Goal: Task Accomplishment & Management: Manage account settings

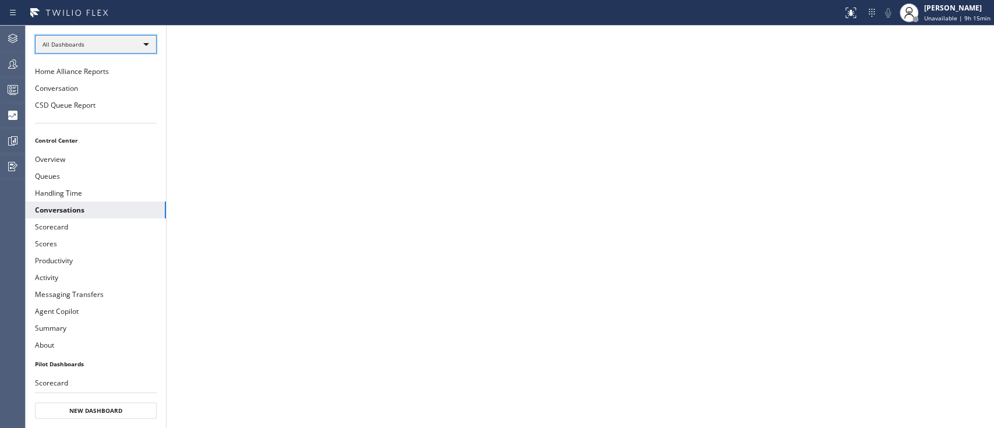
click at [109, 44] on div "All Dashboards" at bounding box center [96, 44] width 122 height 19
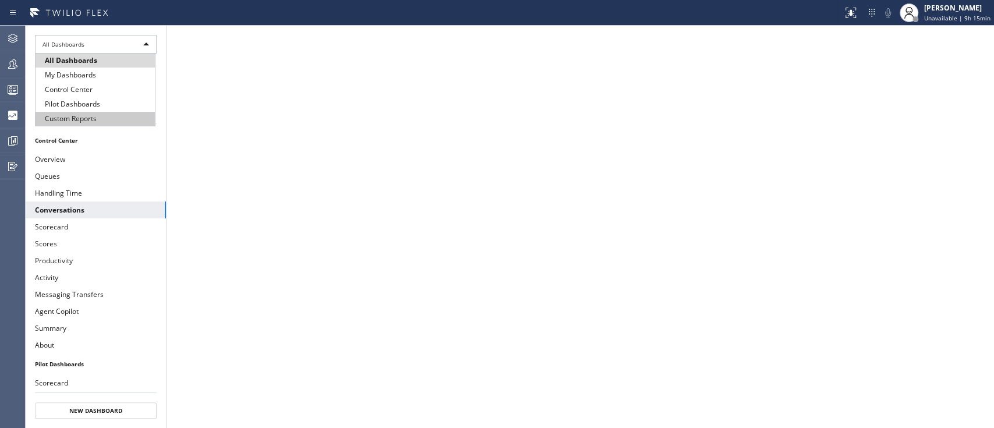
click at [114, 119] on li "Custom Reports" at bounding box center [95, 119] width 119 height 14
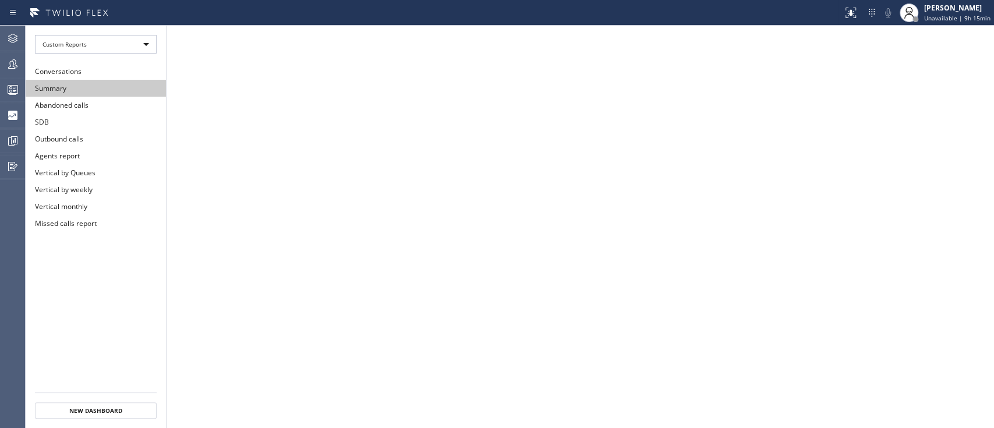
click at [112, 91] on button "Summary" at bounding box center [96, 88] width 140 height 17
click at [15, 138] on icon at bounding box center [14, 140] width 3 height 5
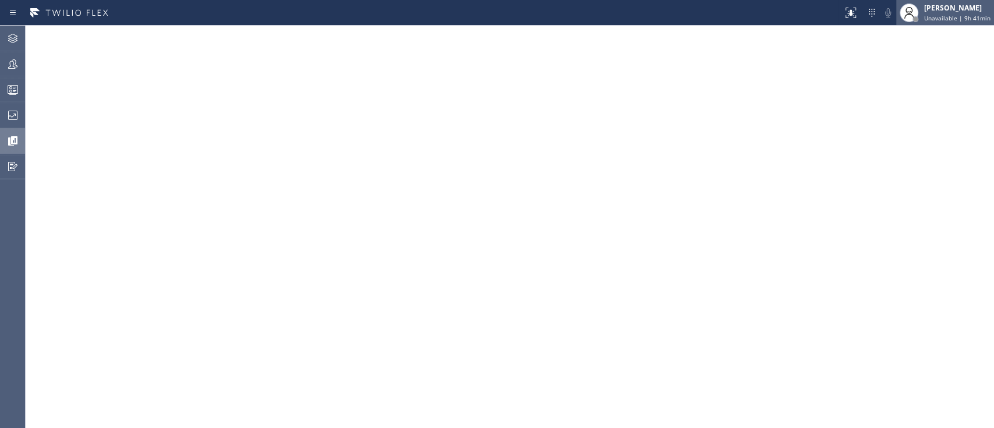
click at [922, 2] on div "[PERSON_NAME] Unavailable | 9h 41min" at bounding box center [958, 12] width 72 height 20
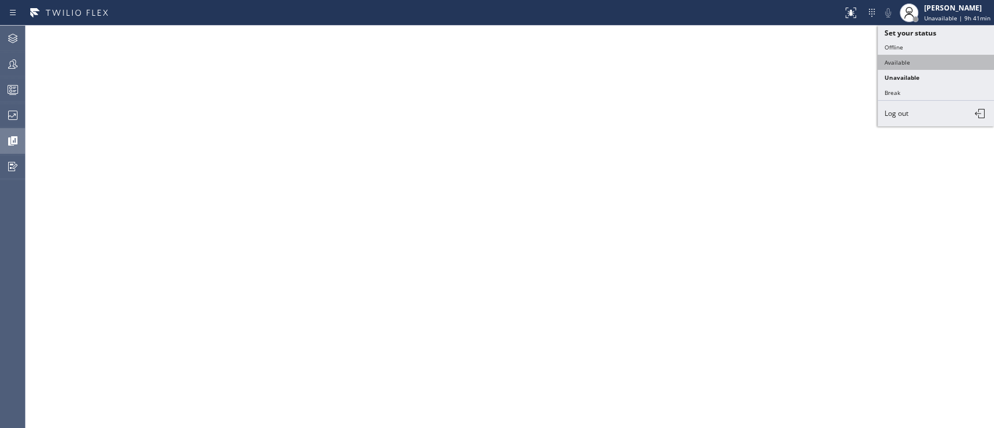
click at [907, 60] on button "Available" at bounding box center [936, 62] width 116 height 15
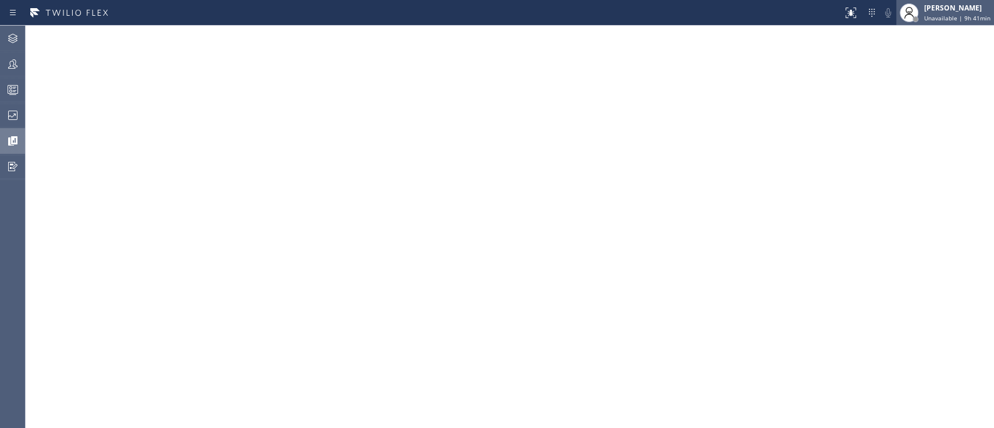
click at [946, 14] on span "Unavailable | 9h 41min" at bounding box center [957, 18] width 66 height 8
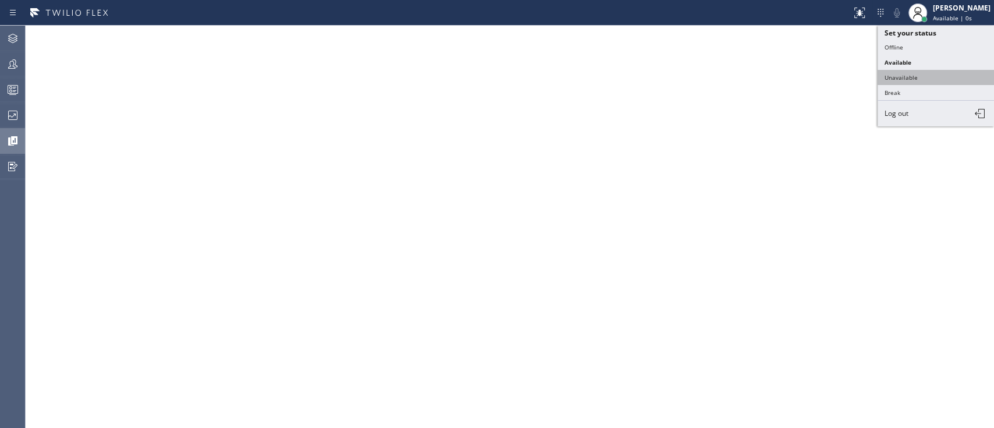
click at [935, 73] on button "Unavailable" at bounding box center [936, 77] width 116 height 15
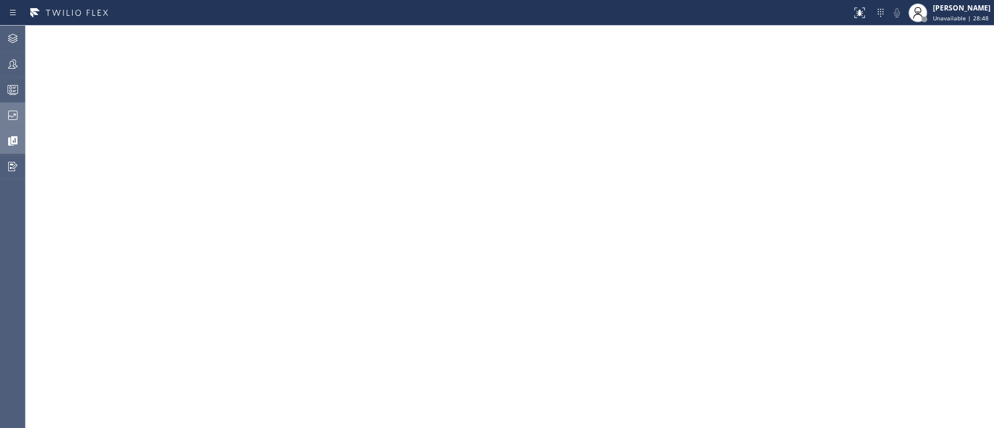
click at [9, 118] on icon at bounding box center [13, 115] width 14 height 14
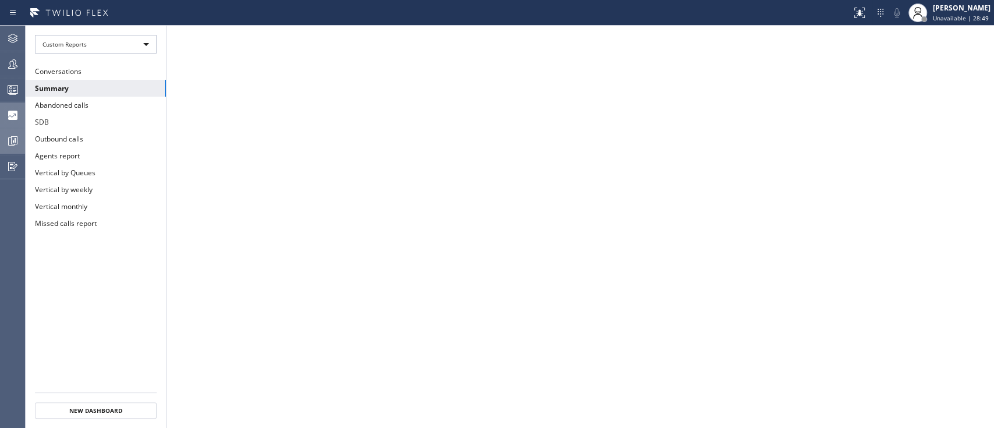
click at [12, 136] on icon at bounding box center [14, 140] width 6 height 8
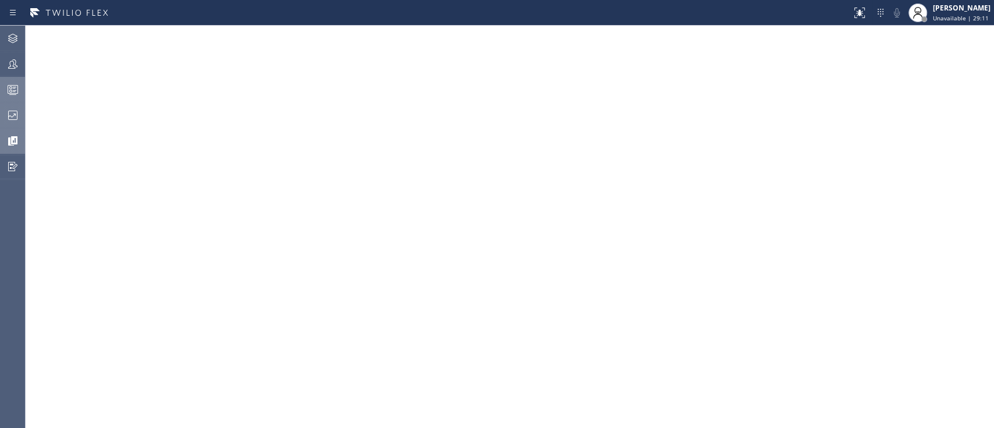
click at [13, 89] on icon at bounding box center [13, 90] width 14 height 14
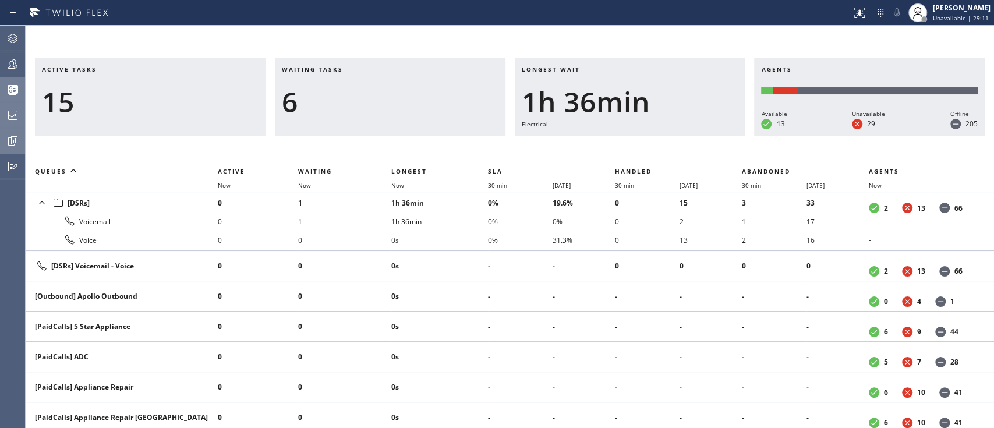
click at [13, 89] on icon at bounding box center [13, 89] width 10 height 9
click at [13, 106] on div at bounding box center [13, 115] width 26 height 23
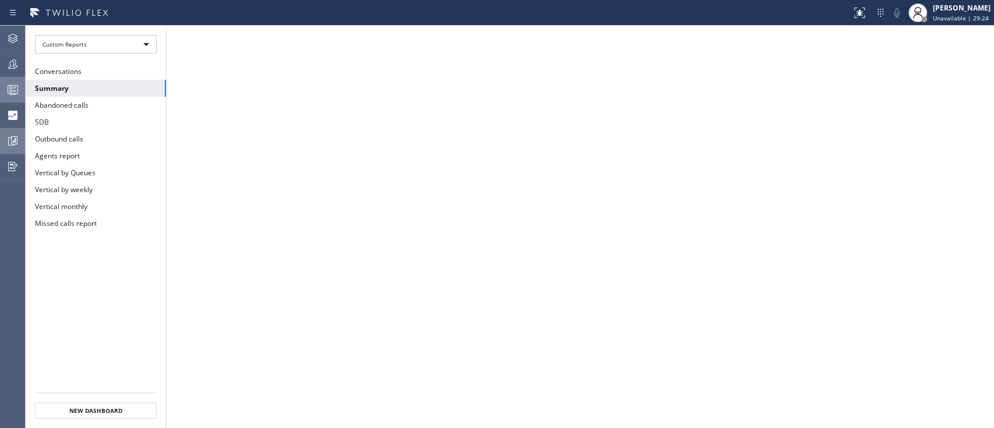
click at [3, 135] on div at bounding box center [13, 141] width 26 height 14
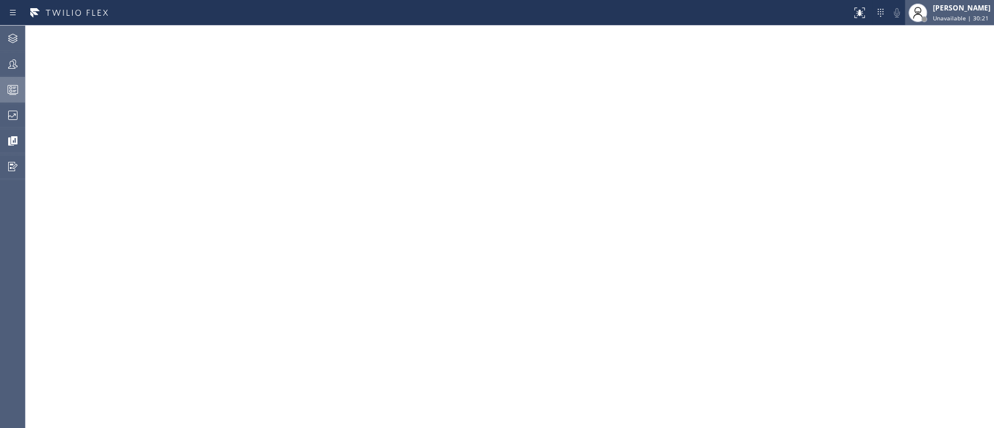
click at [948, 11] on div "[PERSON_NAME]" at bounding box center [962, 8] width 58 height 10
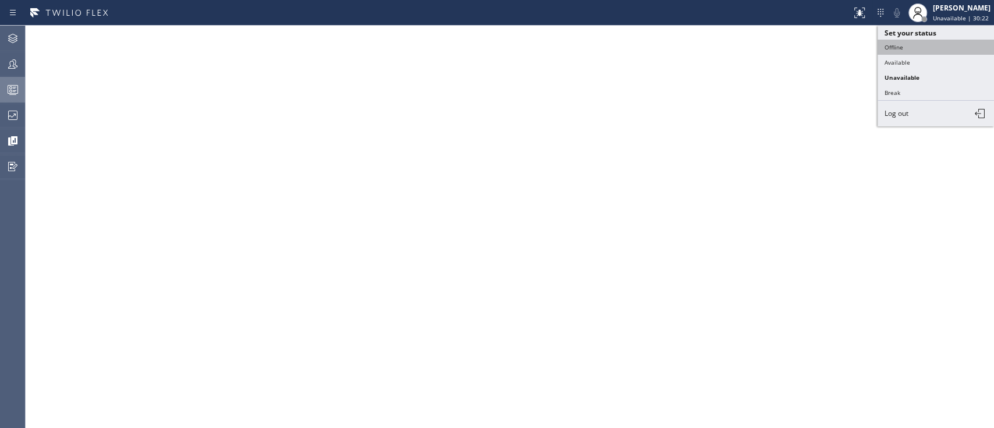
click at [926, 41] on button "Offline" at bounding box center [936, 47] width 116 height 15
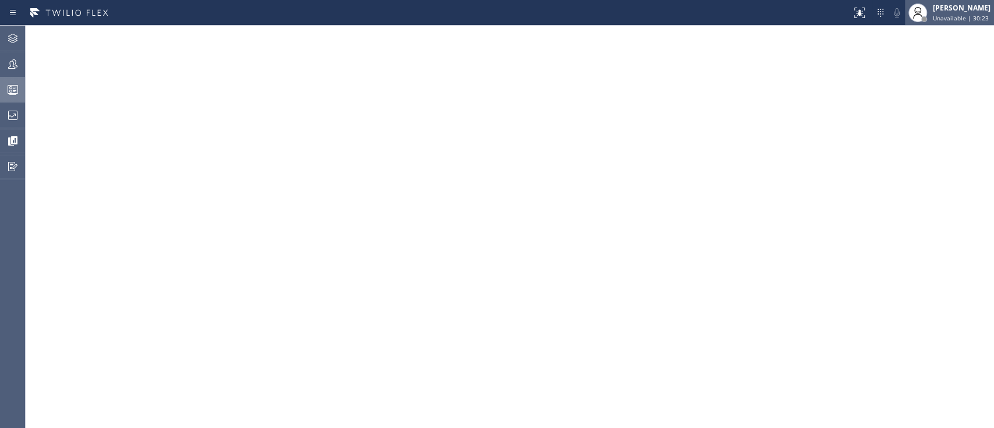
click at [960, 18] on span "Unavailable | 30:23" at bounding box center [961, 18] width 56 height 8
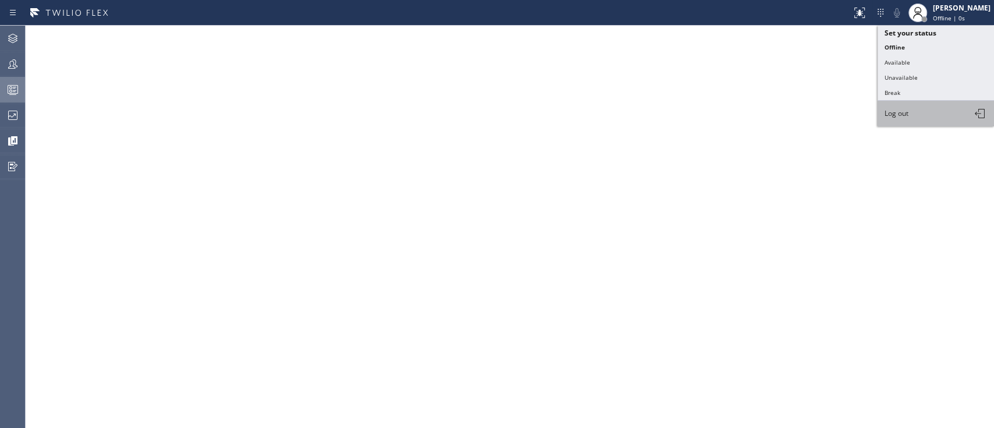
click at [938, 105] on button "Log out" at bounding box center [936, 114] width 116 height 26
